Goal: Answer question/provide support: Share knowledge or assist other users

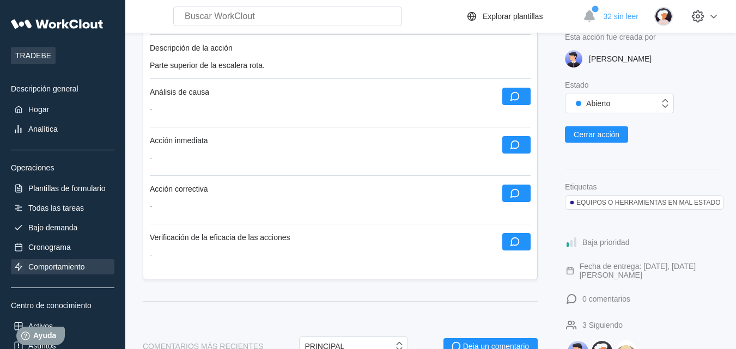
scroll to position [272, 0]
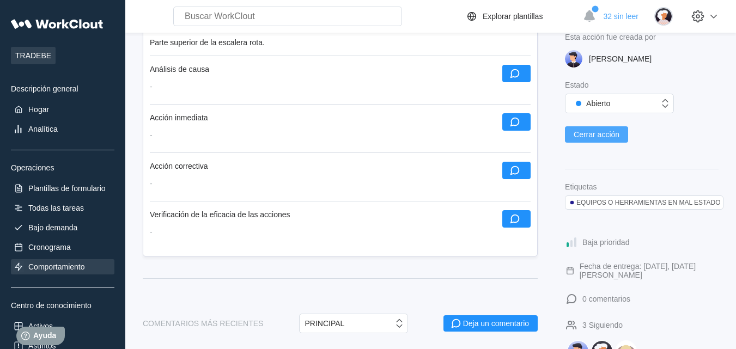
click at [592, 131] on font "Cerrar acción" at bounding box center [597, 134] width 46 height 9
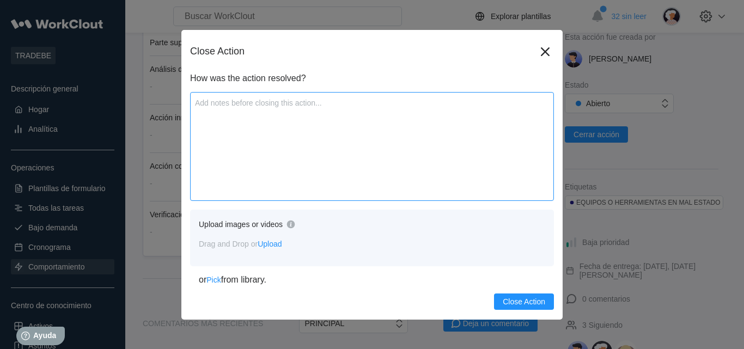
click at [229, 107] on textarea at bounding box center [372, 146] width 364 height 109
type textarea "Q"
type textarea "x"
type textarea "Qu"
type textarea "x"
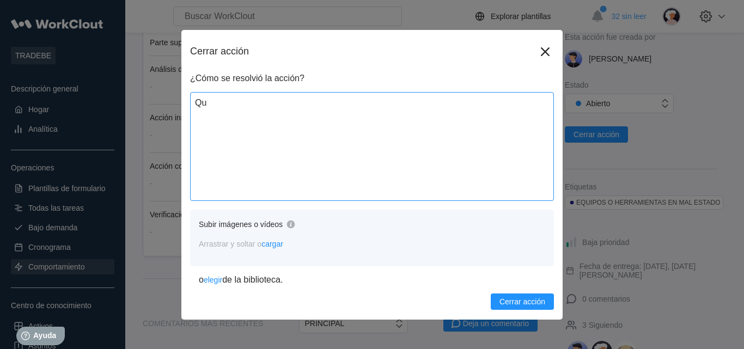
type textarea "Que"
type textarea "x"
type textarea "Qued"
type textarea "x"
type textarea "Queda"
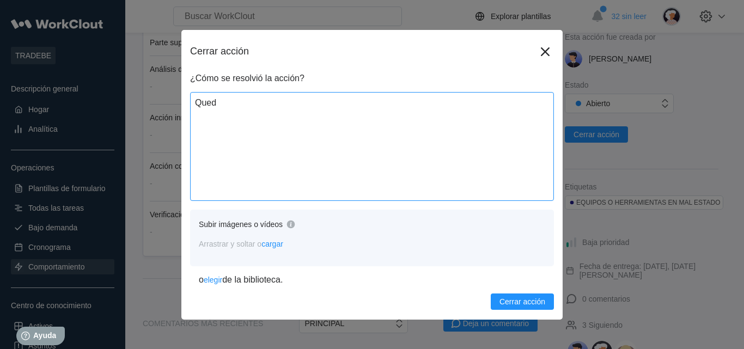
type textarea "x"
type textarea "Queda"
type textarea "x"
type textarea "Queda r"
type textarea "x"
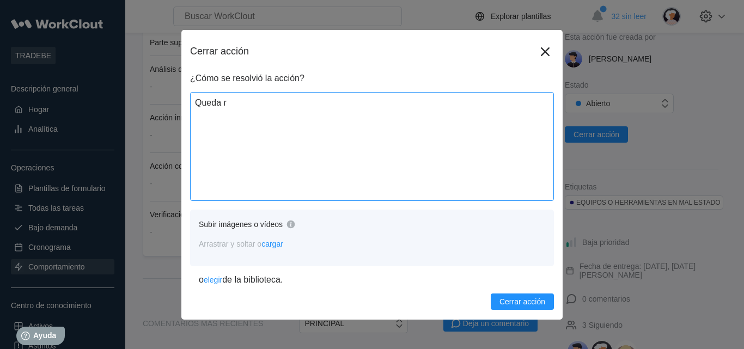
type textarea "Queda re"
type textarea "x"
type textarea "Queda rep"
type textarea "x"
type textarea "Queda repa"
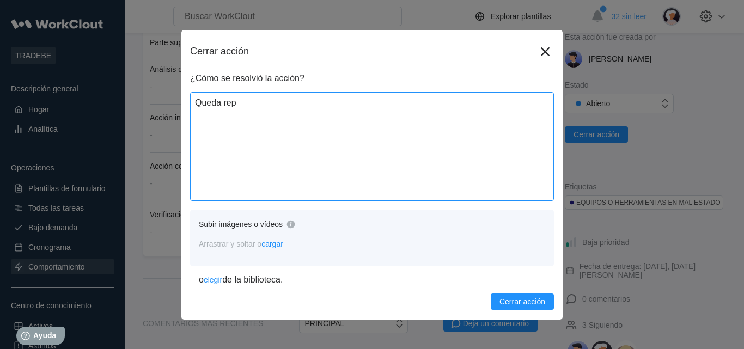
type textarea "x"
type textarea "Queda repar"
type textarea "x"
type textarea "Queda repara"
type textarea "x"
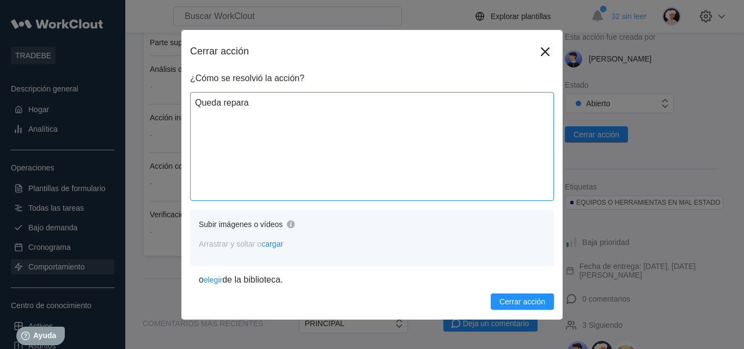
type textarea "Queda reparad"
type textarea "x"
type textarea "Queda reparada"
type textarea "x"
type textarea "Queda reparada"
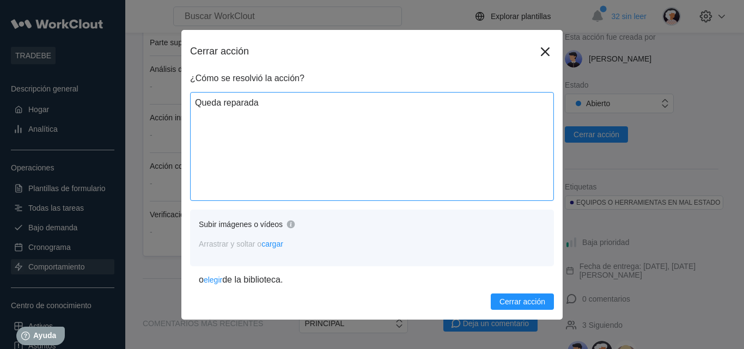
type textarea "x"
type textarea "Queda reparada y"
type textarea "x"
type textarea "Queda reparada y"
type textarea "x"
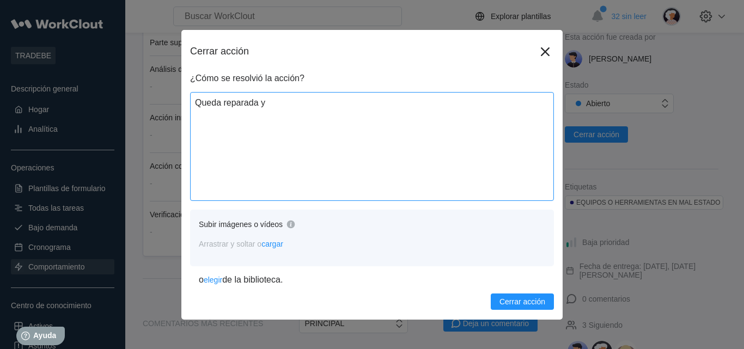
type textarea "Queda reparada y e"
type textarea "x"
type textarea "Queda reparada y en"
type textarea "x"
type textarea "Queda reparada y en"
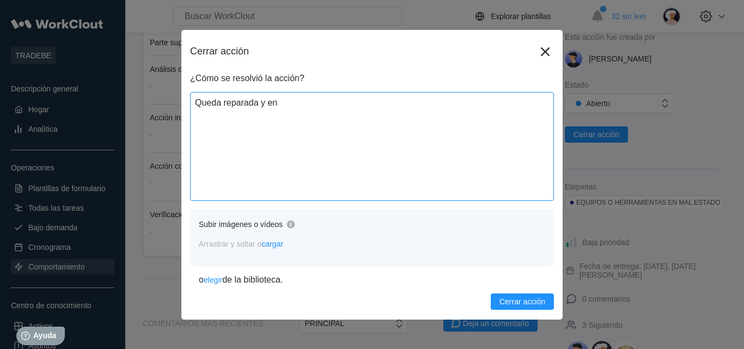
type textarea "x"
type textarea "Queda reparada y en s"
type textarea "x"
type textarea "Queda reparada y en se"
type textarea "x"
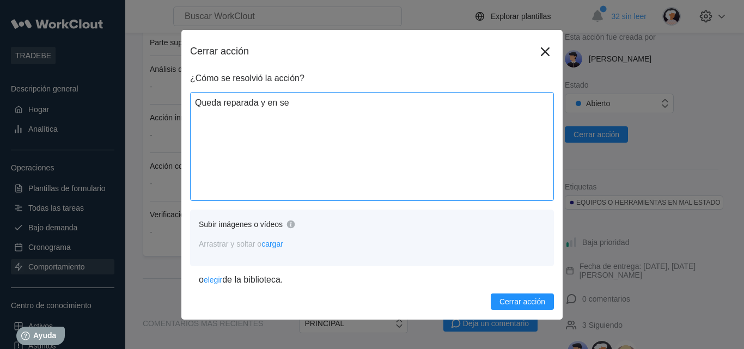
type textarea "Queda reparada y en ser"
type textarea "x"
type textarea "Queda reparada y en serv"
type textarea "x"
type textarea "Queda reparada y en servi"
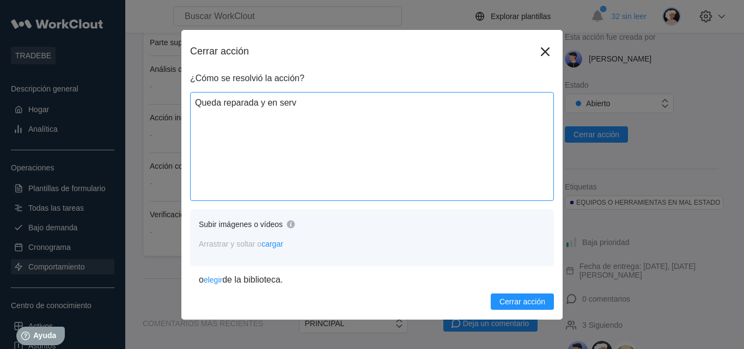
type textarea "x"
type textarea "Queda reparada y en servic"
type textarea "x"
type textarea "Queda reparada y en servici"
type textarea "x"
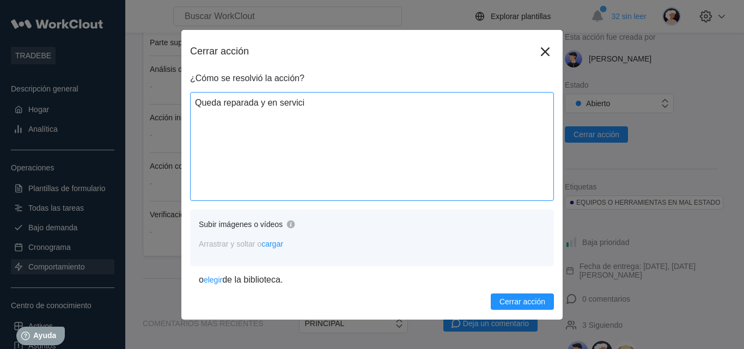
type textarea "Queda reparada y en servicio"
type textarea "x"
type textarea "Queda reparada y en servicio"
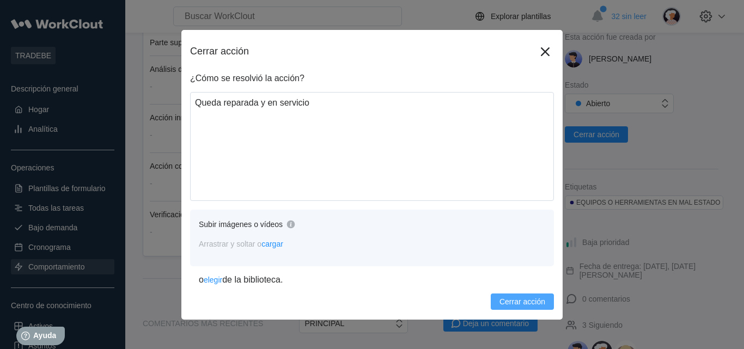
click at [527, 300] on font "Cerrar acción" at bounding box center [523, 301] width 46 height 9
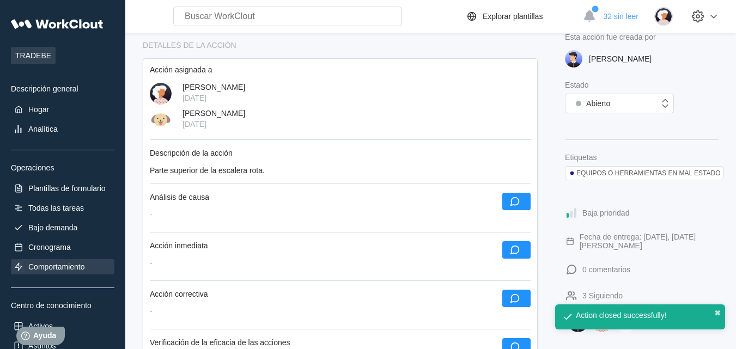
scroll to position [400, 0]
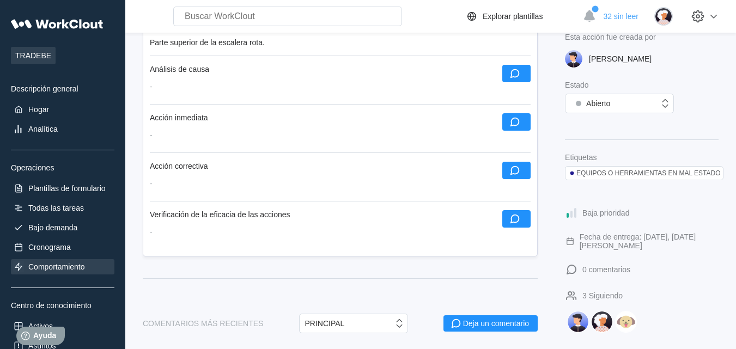
click at [60, 268] on font "Comportamiento" at bounding box center [56, 267] width 57 height 9
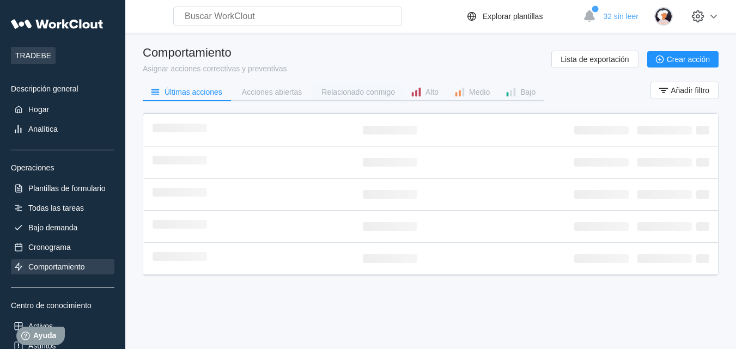
click at [376, 90] on font "Relacionado conmigo" at bounding box center [358, 92] width 74 height 9
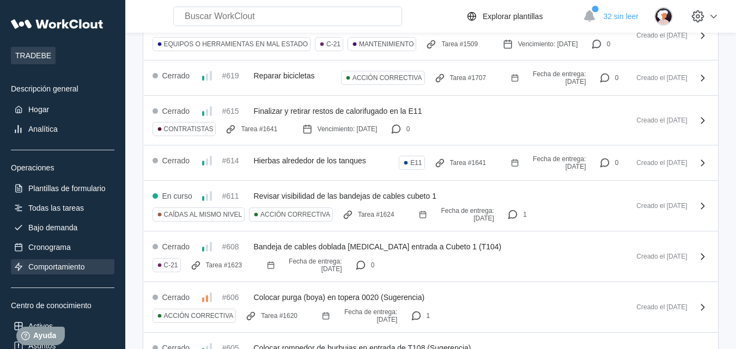
scroll to position [817, 0]
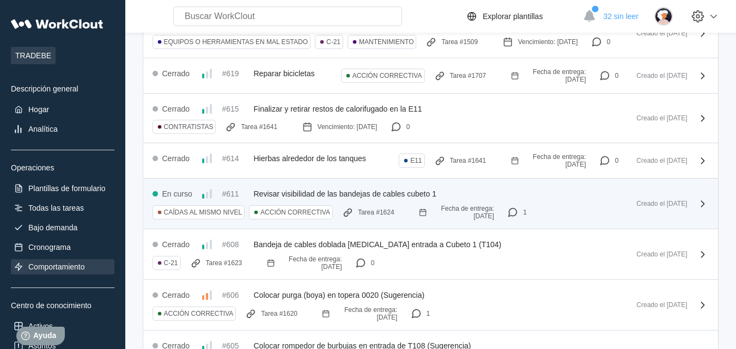
click at [367, 198] on font "Revisar visibilidad de las bandejas de cables cubeto 1" at bounding box center [345, 194] width 182 height 9
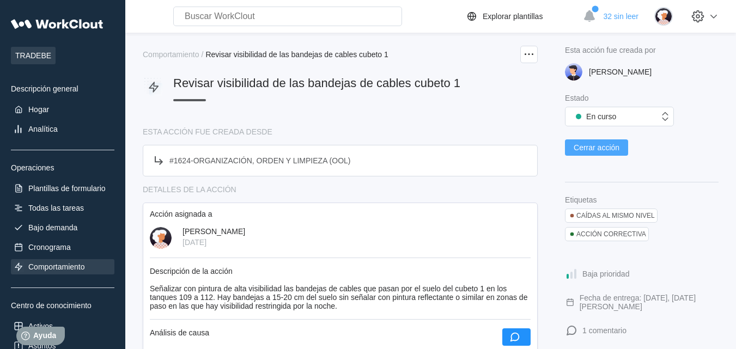
click at [592, 148] on font "Cerrar acción" at bounding box center [597, 147] width 46 height 9
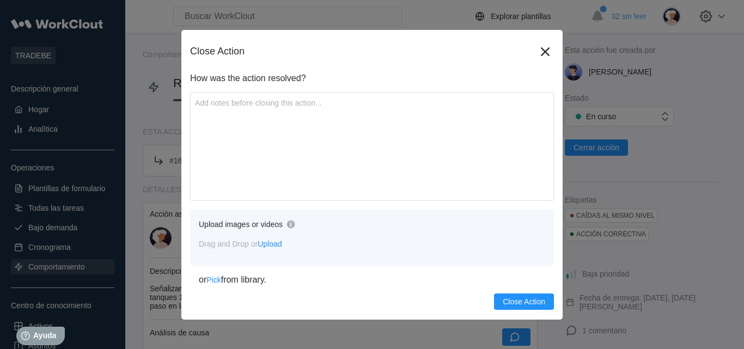
click at [275, 242] on span "Upload" at bounding box center [270, 244] width 24 height 9
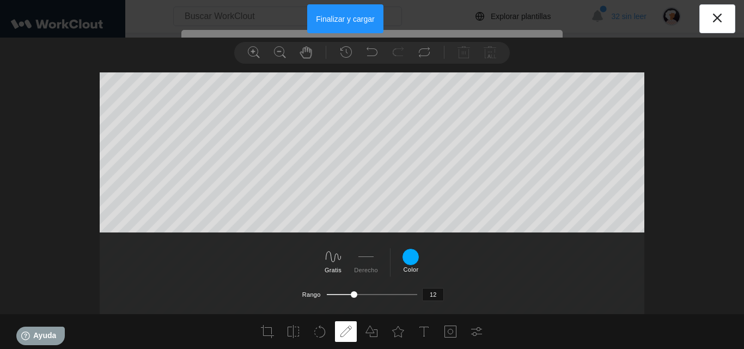
scroll to position [12, 0]
click at [345, 15] on font "Finalizar y cargar" at bounding box center [345, 19] width 58 height 9
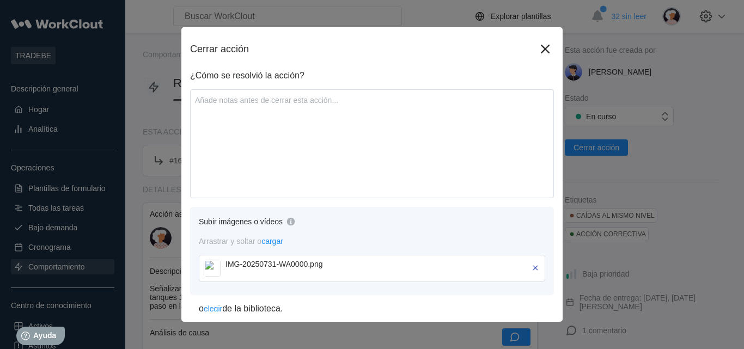
click at [280, 241] on font "cargar" at bounding box center [272, 241] width 22 height 9
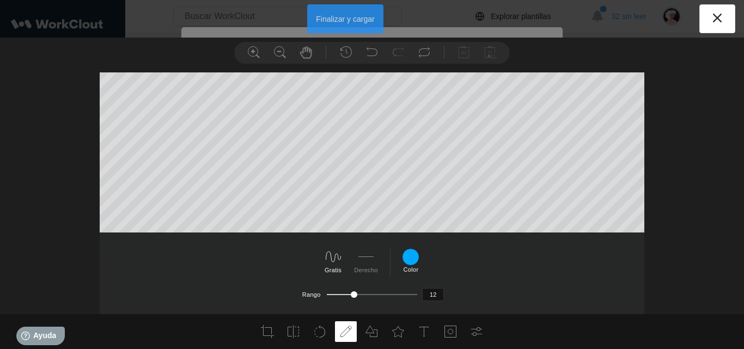
click at [346, 21] on font "Finalizar y cargar" at bounding box center [345, 19] width 58 height 9
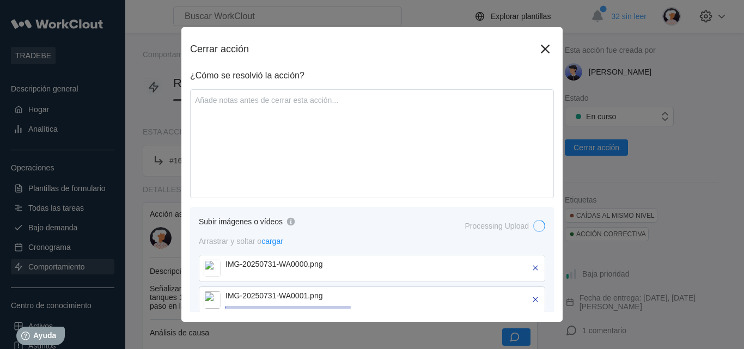
scroll to position [15, 0]
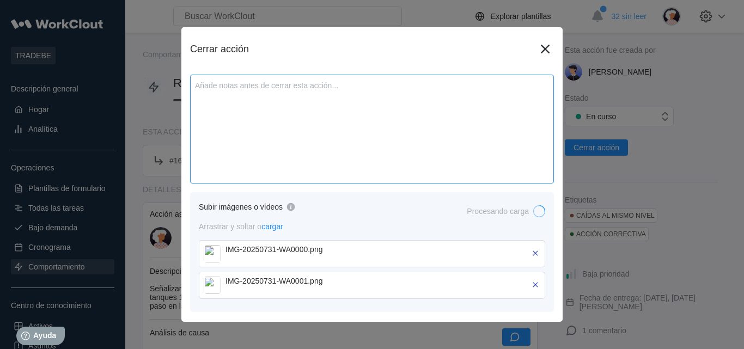
click at [271, 91] on textarea at bounding box center [372, 129] width 364 height 109
type textarea "s"
type textarea "x"
type textarea "se"
type textarea "x"
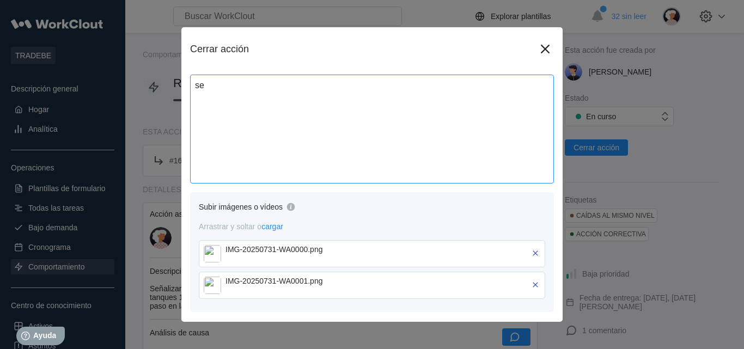
type textarea "se"
type textarea "x"
type textarea "se"
type textarea "x"
type textarea "s"
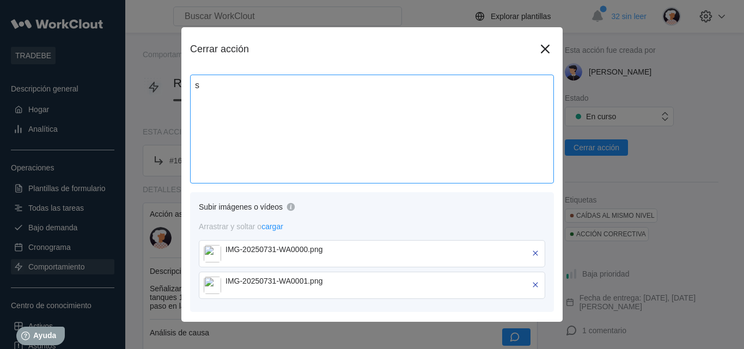
type textarea "x"
type textarea "S"
type textarea "x"
type textarea "Se"
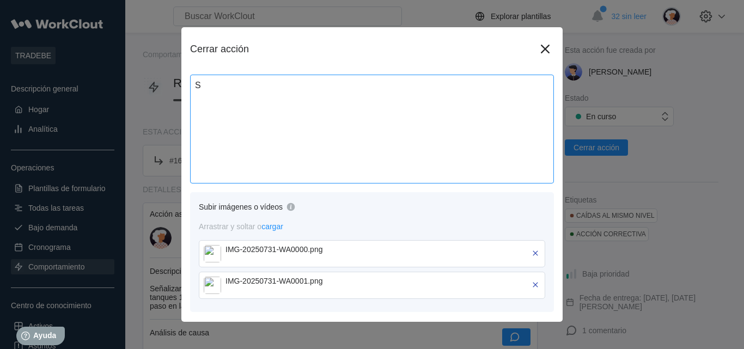
type textarea "x"
type textarea "Se"
type textarea "x"
type textarea "Se c"
type textarea "x"
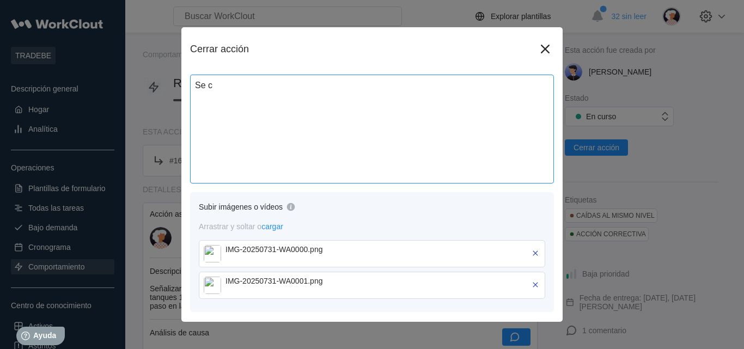
type textarea "Se ca"
type textarea "x"
type textarea "Se cam"
type textarea "x"
type textarea "Se camb"
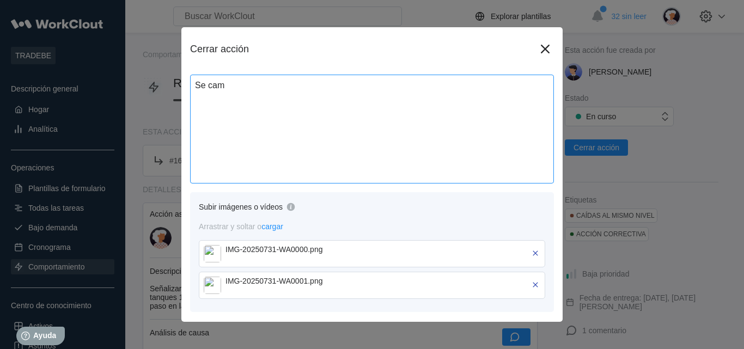
type textarea "x"
type textarea "Se cambi"
type textarea "x"
type textarea "Se [MEDICAL_DATA]"
type textarea "x"
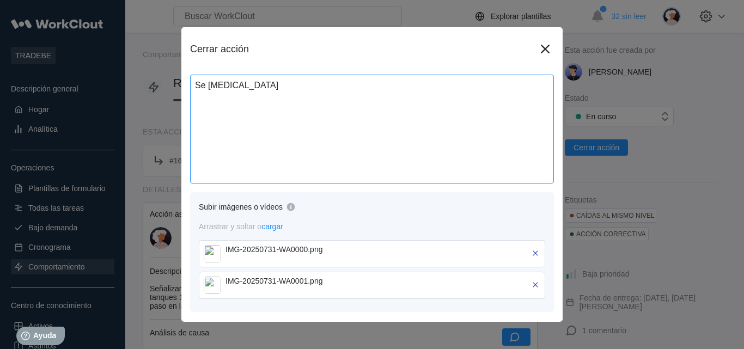
type textarea "Se [MEDICAL_DATA]"
type textarea "x"
type textarea "Se [MEDICAL_DATA] e"
type textarea "x"
type textarea "Se [MEDICAL_DATA] el"
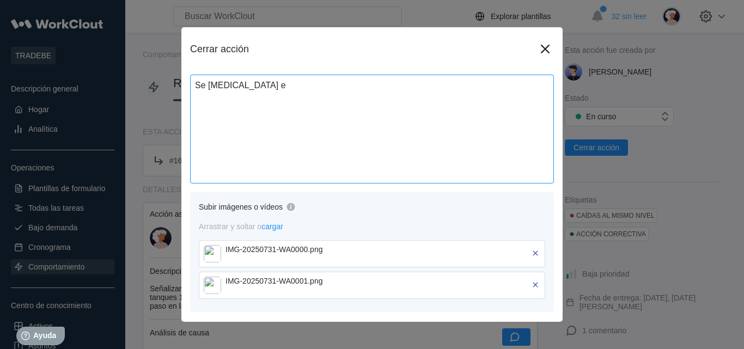
type textarea "x"
type textarea "Se [MEDICAL_DATA] el"
type textarea "x"
type textarea "Se [MEDICAL_DATA] el t"
type textarea "x"
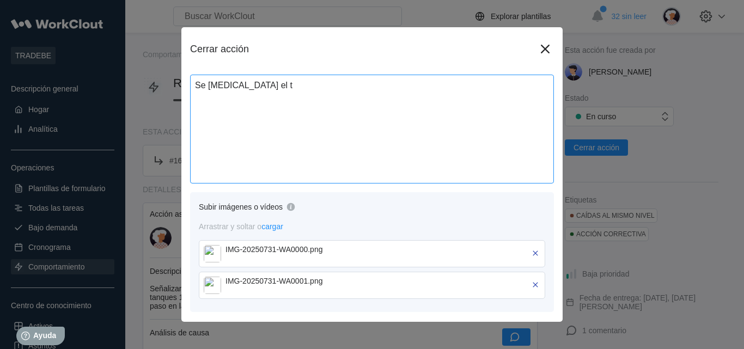
type textarea "Se [MEDICAL_DATA] el ti"
type textarea "x"
type textarea "Se [MEDICAL_DATA] el tip"
type textarea "x"
type textarea "Se [MEDICAL_DATA] el tipo"
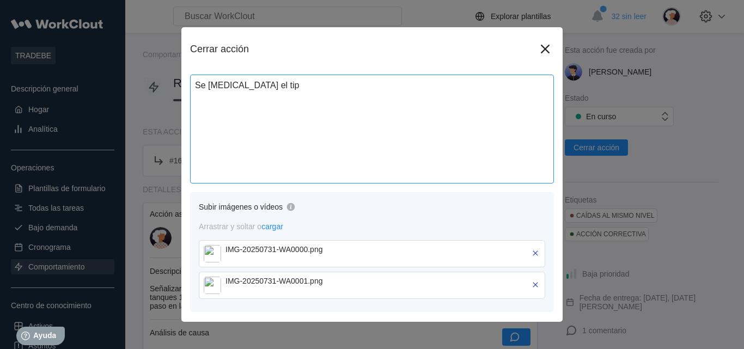
type textarea "x"
type textarea "Se [MEDICAL_DATA] el tipo"
type textarea "x"
type textarea "Se [MEDICAL_DATA] el tipo d"
type textarea "x"
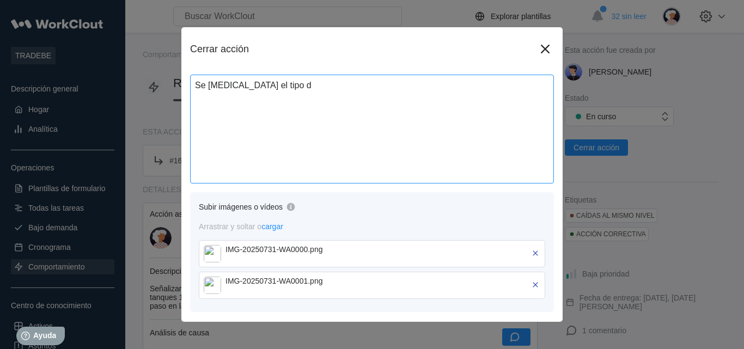
type textarea "Se [MEDICAL_DATA] el tipo de"
type textarea "x"
type textarea "Se [MEDICAL_DATA] el tipo de"
type textarea "x"
type textarea "Se [MEDICAL_DATA] el tipo de b"
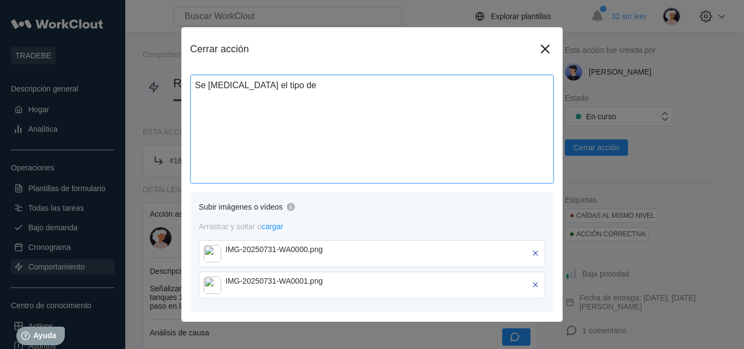
type textarea "x"
type textarea "Se [MEDICAL_DATA] el tipo de ba"
type textarea "x"
type textarea "Se [MEDICAL_DATA] el tipo de ban"
type textarea "x"
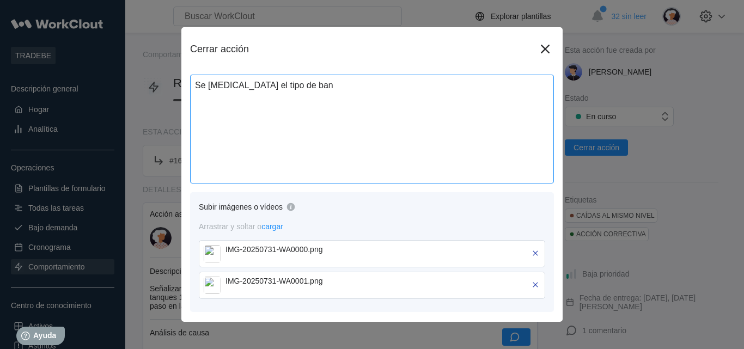
type textarea "Se [MEDICAL_DATA] el tipo de band"
type textarea "x"
type textarea "Se [MEDICAL_DATA] el tipo de bande"
type textarea "x"
type textarea "Se [MEDICAL_DATA] el tipo de bandej"
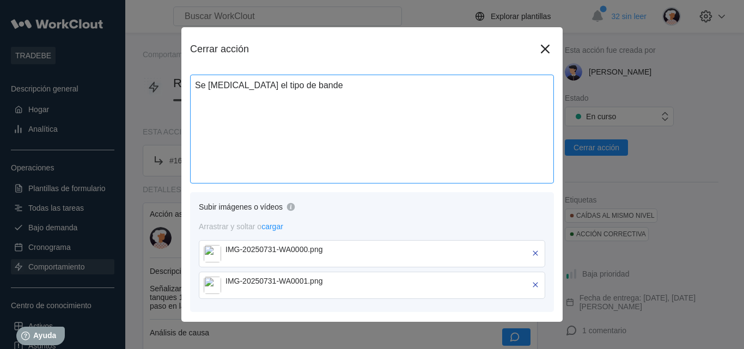
type textarea "x"
type textarea "Se [MEDICAL_DATA] el tipo de bandeja"
type textarea "x"
type textarea "Se [MEDICAL_DATA] el tipo de bandeja"
type textarea "x"
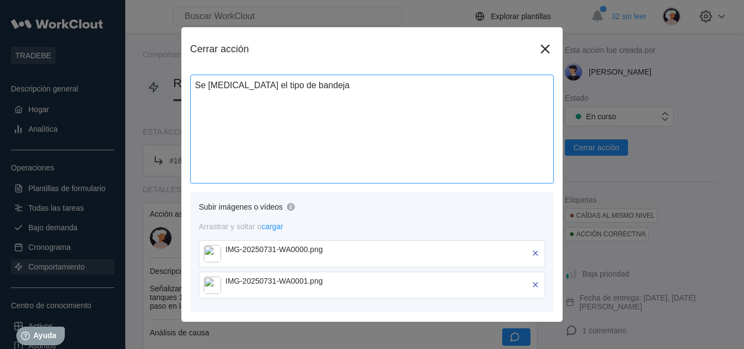
type textarea "Se [MEDICAL_DATA] el tipo de bandeja p"
type textarea "x"
type textarea "Se [MEDICAL_DATA] el tipo de bandeja po"
type textarea "x"
type textarea "Se [MEDICAL_DATA] el tipo de bandeja por"
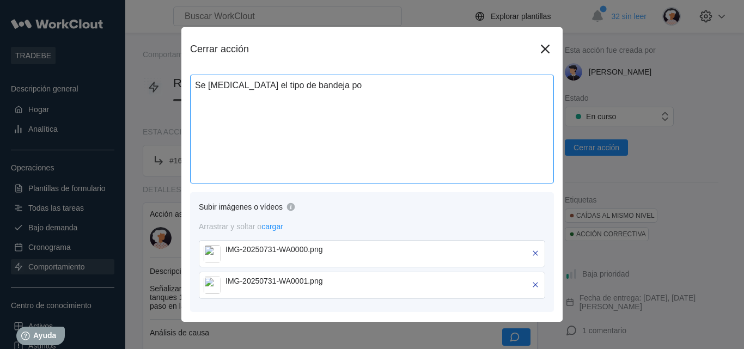
type textarea "x"
type textarea "Se [MEDICAL_DATA] el tipo de bandeja por"
type textarea "x"
type textarea "Se [MEDICAL_DATA] el tipo de bandeja por u"
type textarea "x"
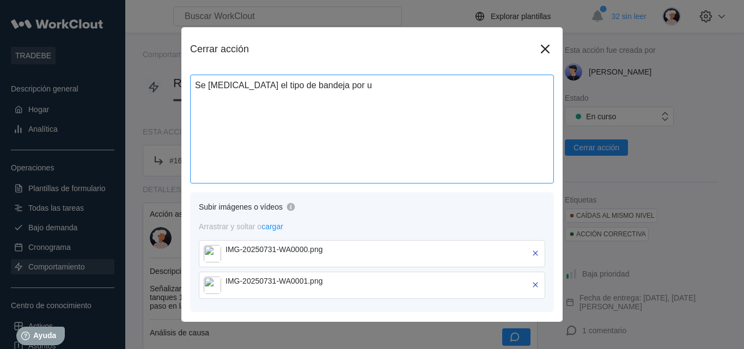
type textarea "Se [MEDICAL_DATA] el tipo de bandeja por un"
type textarea "x"
type textarea "Se [MEDICAL_DATA] el tipo de bandeja por uno"
type textarea "x"
type textarea "Se [MEDICAL_DATA] el tipo de bandeja por uno"
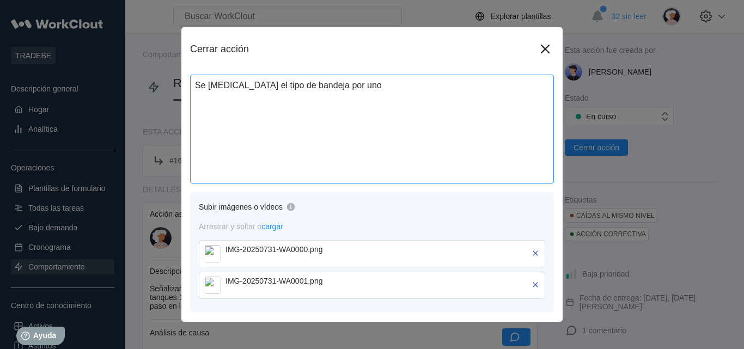
type textarea "x"
type textarea "Se [MEDICAL_DATA] el tipo de bandeja por uno"
type textarea "x"
type textarea "Se [MEDICAL_DATA] el tipo de bandeja por un"
type textarea "x"
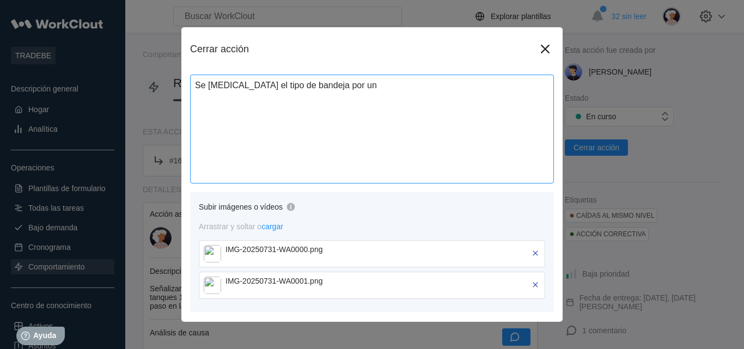
type textarea "Se [MEDICAL_DATA] el tipo de bandeja por una"
type textarea "x"
type textarea "Se [MEDICAL_DATA] el tipo de bandeja por una"
type textarea "x"
type textarea "Se [MEDICAL_DATA] el tipo de bandeja por una m"
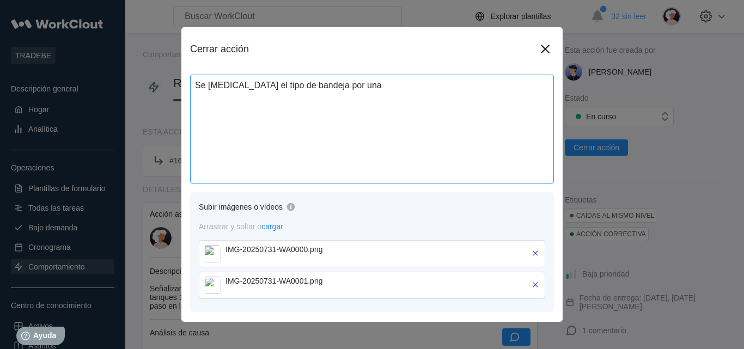
type textarea "x"
type textarea "Se [MEDICAL_DATA] el tipo de bandeja por una ma"
type textarea "x"
type textarea "Se [MEDICAL_DATA] el tipo de bandeja por una mas"
type textarea "x"
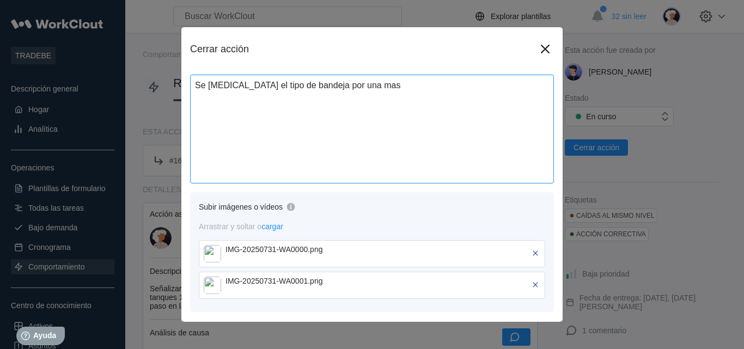
type textarea "Se [MEDICAL_DATA] el tipo de bandeja por una mas"
type textarea "x"
type textarea "Se [MEDICAL_DATA] el tipo de bandeja por una mas r"
type textarea "x"
type textarea "Se [MEDICAL_DATA] el tipo de bandeja por una mas ro"
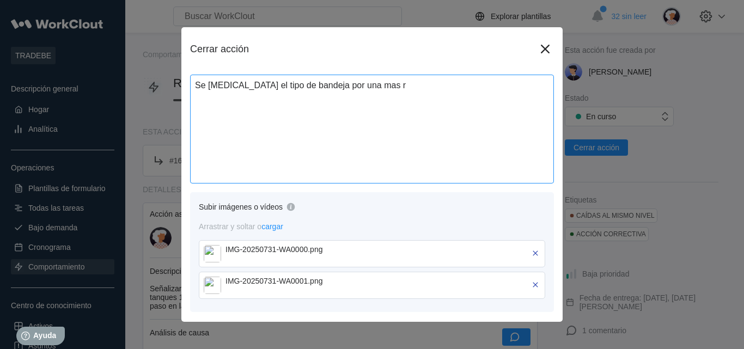
type textarea "x"
type textarea "Se [MEDICAL_DATA] el tipo de bandeja por una mas [PERSON_NAME]"
type textarea "x"
type textarea "Se [MEDICAL_DATA] el tipo de bandeja por una mas robu"
type textarea "x"
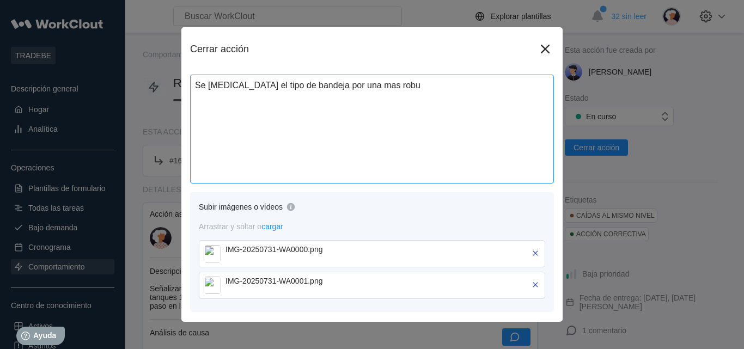
type textarea "Se [MEDICAL_DATA] el tipo de bandeja por una mas robus"
type textarea "x"
type textarea "Se [MEDICAL_DATA] el tipo de bandeja por una mas robust"
type textarea "x"
type textarea "Se [MEDICAL_DATA] el tipo de bandeja por una mas robusta"
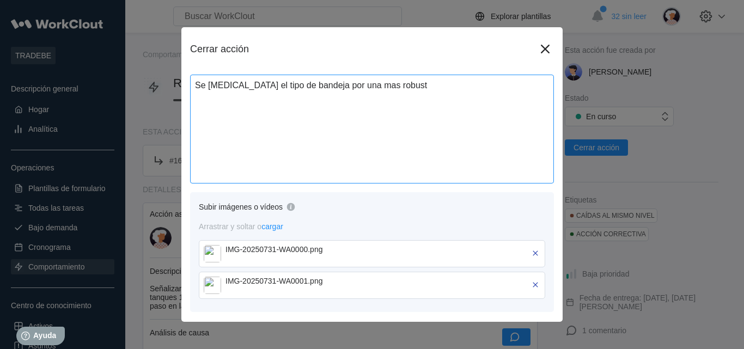
type textarea "x"
type textarea "Se [MEDICAL_DATA] el tipo de bandeja por una mas robusta"
type textarea "x"
type textarea "Se [MEDICAL_DATA] el tipo de bandeja por una mas robusta y"
type textarea "x"
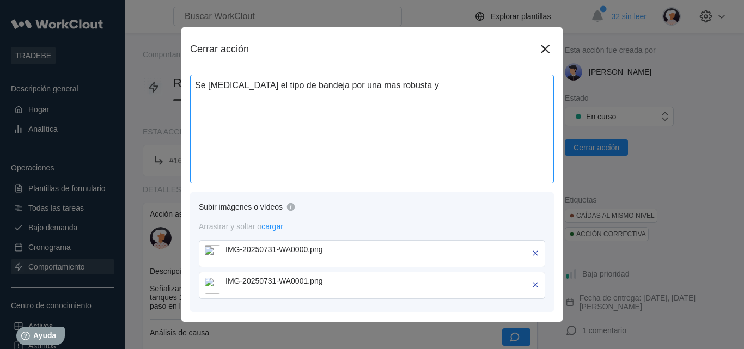
type textarea "Se [MEDICAL_DATA] el tipo de bandeja por una mas robusta y"
type textarea "x"
type textarea "Se [MEDICAL_DATA] el tipo de bandeja por una mas robusta y s"
type textarea "x"
type textarea "Se [MEDICAL_DATA] el tipo de bandeja por una mas robusta y ser"
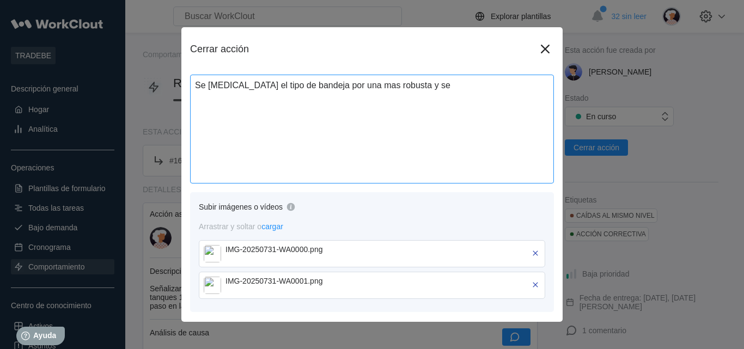
type textarea "x"
type textarea "Se [MEDICAL_DATA] el tipo de bandeja por una mas robusta y ser"
type textarea "x"
type textarea "Se [MEDICAL_DATA] el tipo de bandeja por una mas robusta y ser"
type textarea "x"
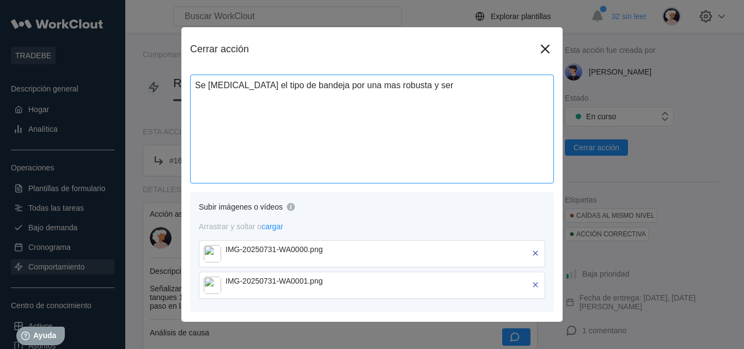
type textarea "Se [MEDICAL_DATA] el tipo de bandeja por una mas robusta y se"
type textarea "x"
type textarea "Se [MEDICAL_DATA] el tipo de bandeja por una mas robusta y se"
type textarea "x"
type textarea "Se [MEDICAL_DATA] el tipo de bandeja por una mas robusta y se p"
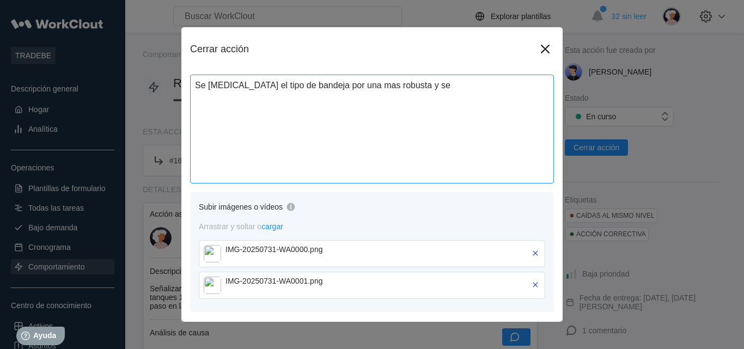
type textarea "x"
type textarea "Se [MEDICAL_DATA] el tipo de bandeja por una mas robusta y se pi"
type textarea "x"
type textarea "Se [MEDICAL_DATA] el tipo de bandeja por una mas robusta y se pin"
type textarea "x"
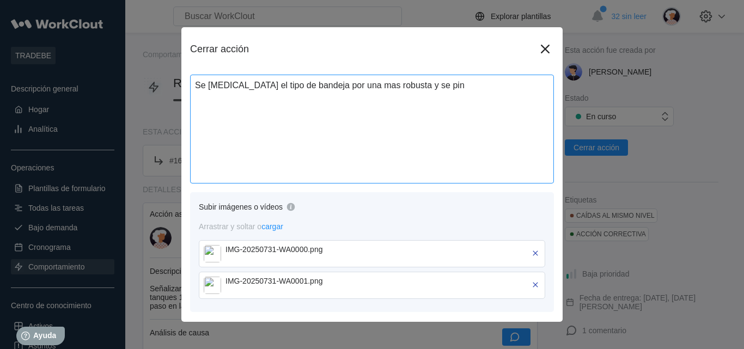
type textarea "Se [MEDICAL_DATA] el tipo de bandeja por una mas robusta y se pint"
type textarea "x"
type textarea "Se [MEDICAL_DATA] el tipo de bandeja por una mas robusta y se pinta"
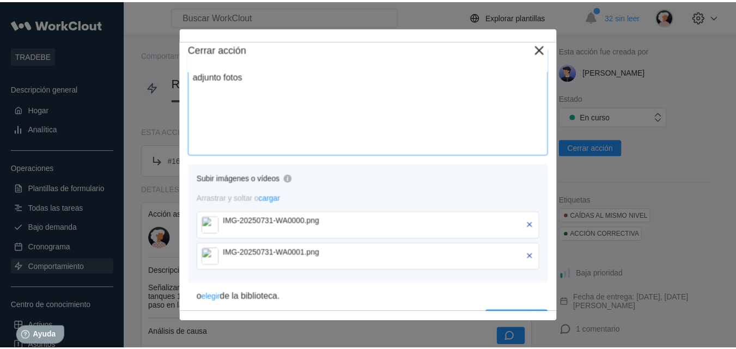
scroll to position [58, 0]
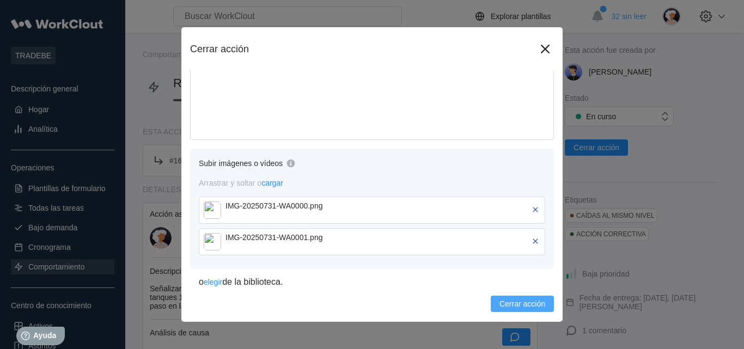
click at [525, 306] on font "Cerrar acción" at bounding box center [523, 304] width 46 height 9
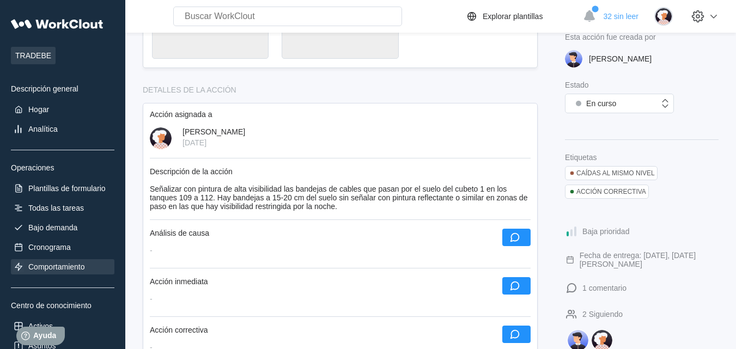
scroll to position [209, 0]
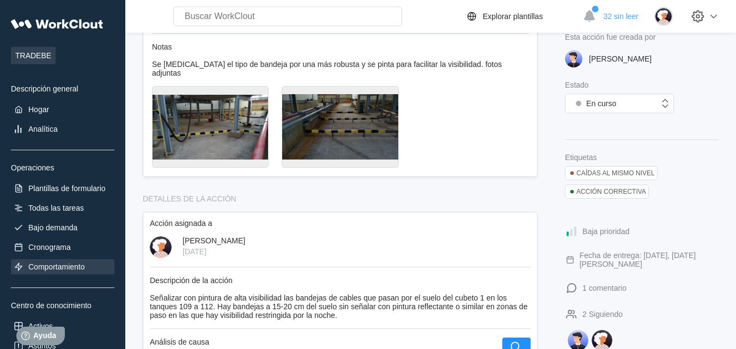
click at [53, 264] on font "Comportamiento" at bounding box center [56, 267] width 57 height 9
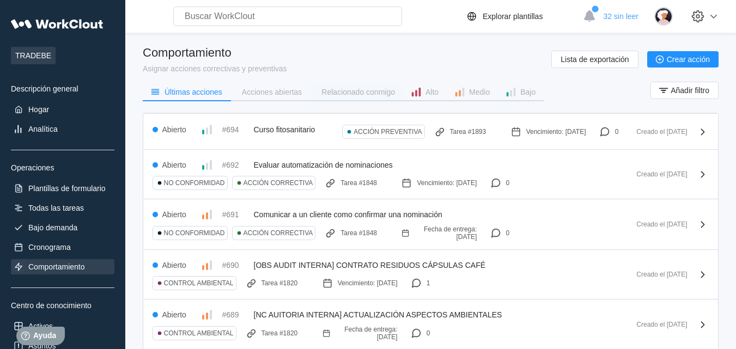
click at [354, 92] on font "Relacionado conmigo" at bounding box center [358, 92] width 74 height 9
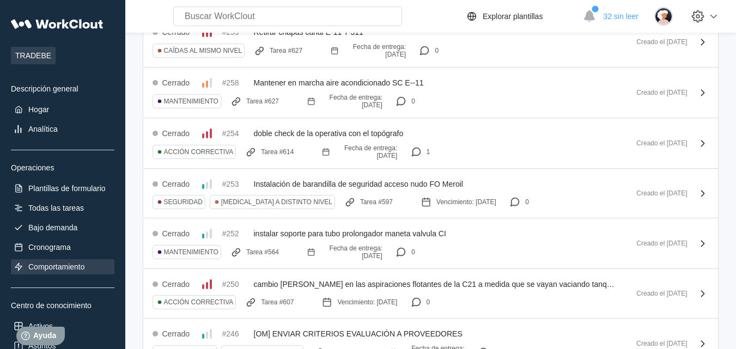
scroll to position [4794, 0]
